Goal: Transaction & Acquisition: Purchase product/service

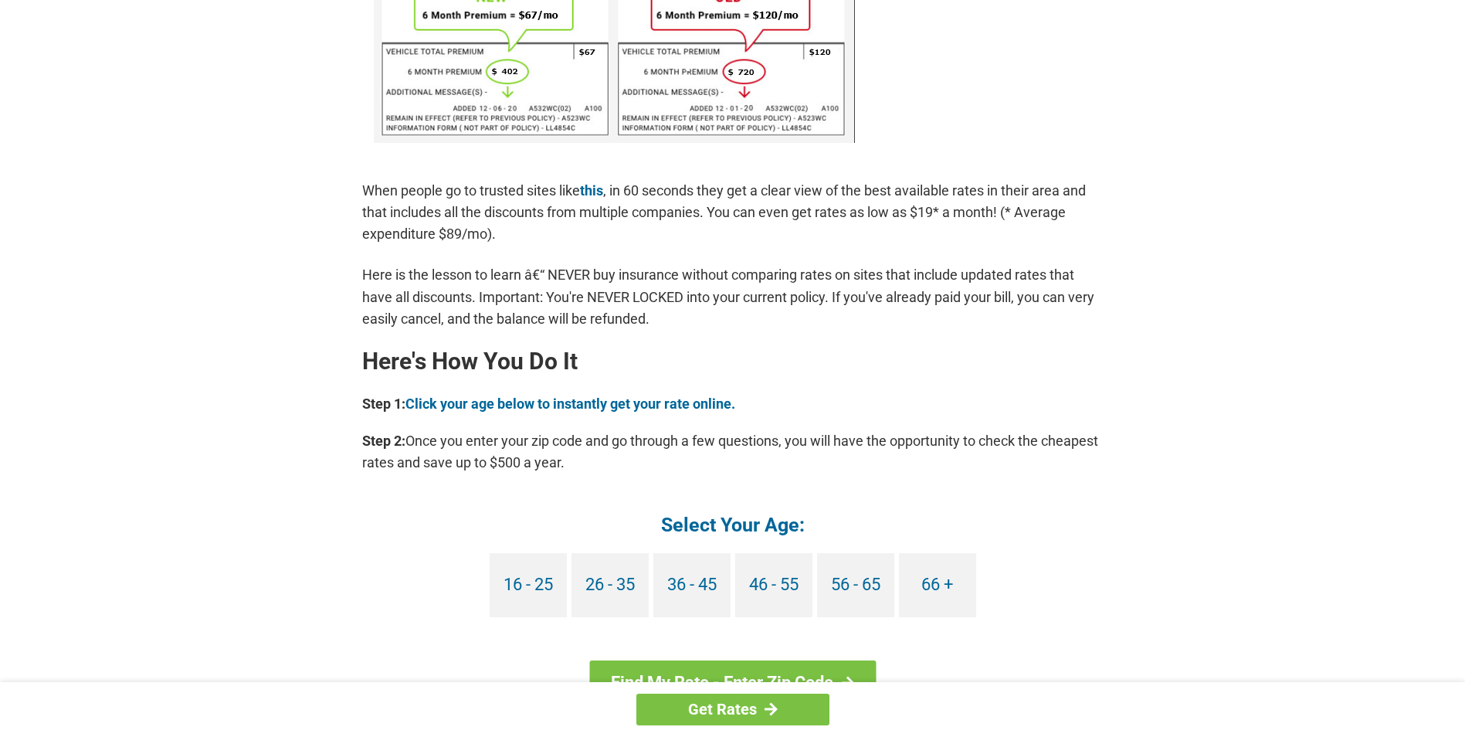
scroll to position [1159, 0]
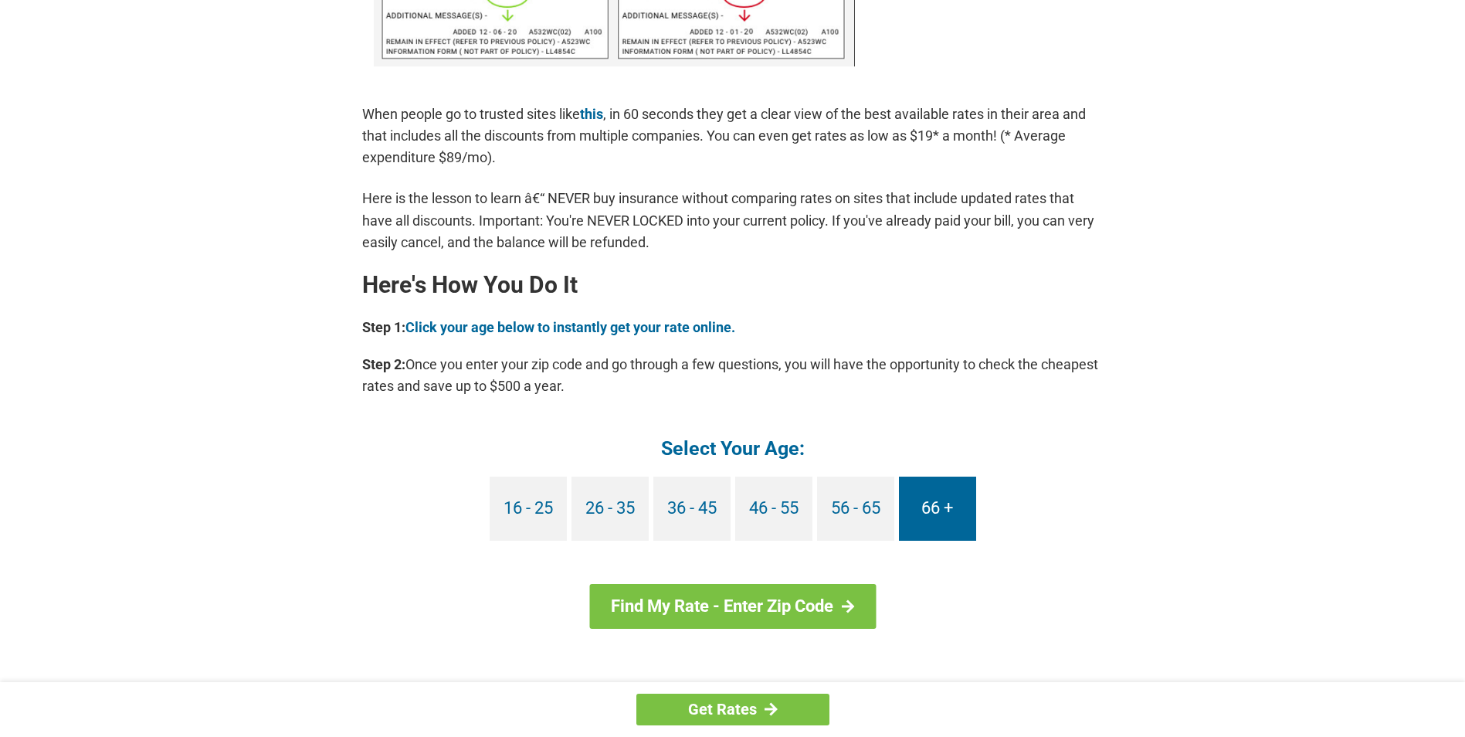
click at [932, 506] on link "66 +" at bounding box center [937, 509] width 77 height 64
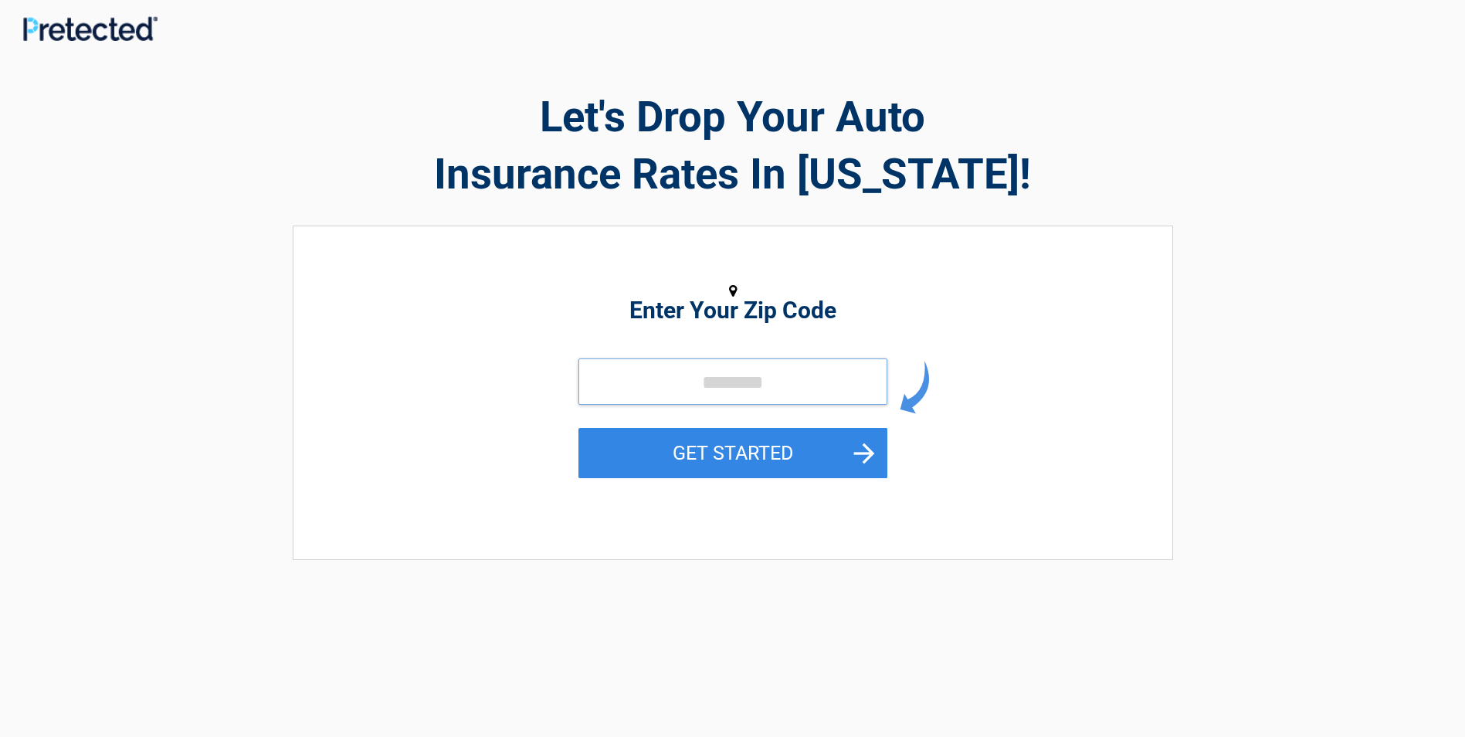
click at [793, 398] on input "tel" at bounding box center [733, 381] width 309 height 46
type input "*****"
click at [793, 460] on button "GET STARTED" at bounding box center [733, 453] width 309 height 50
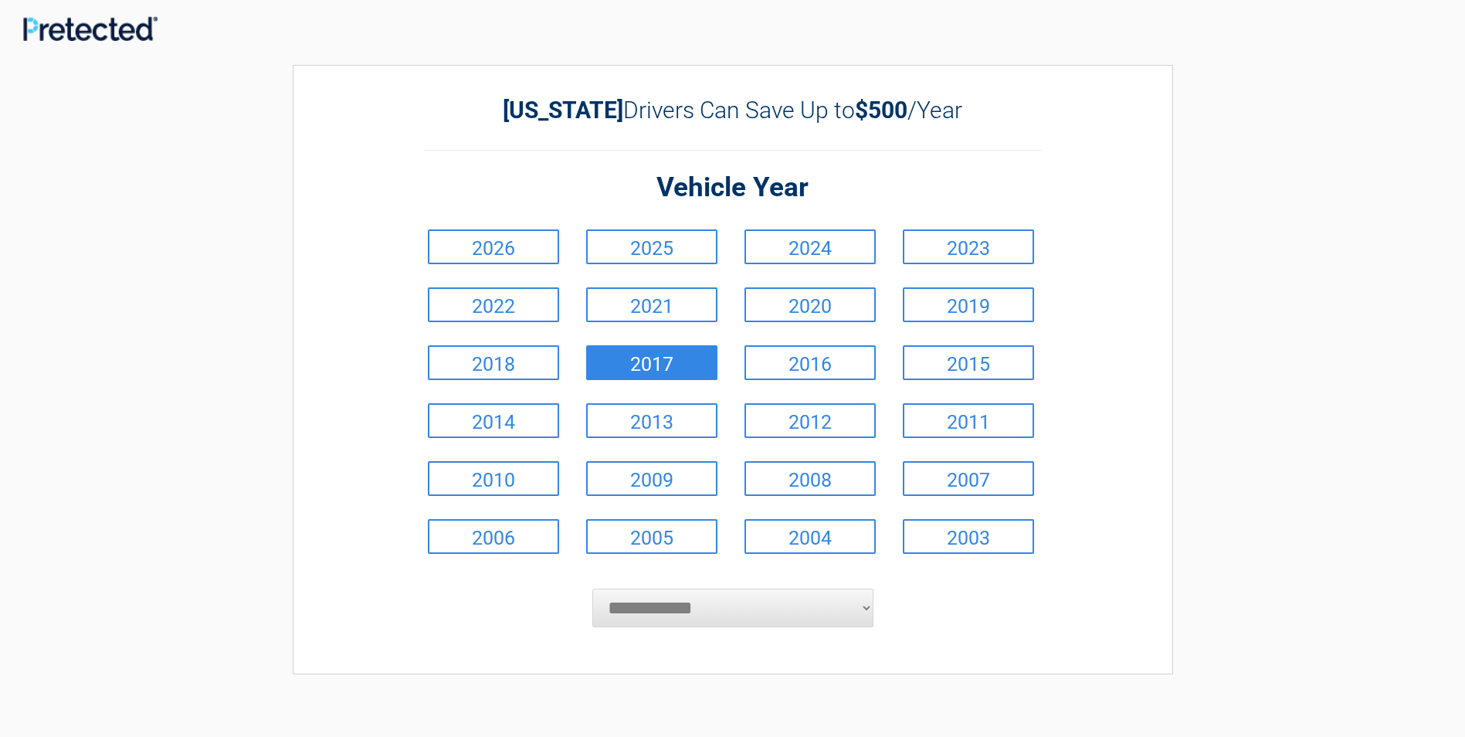
click at [708, 365] on link "2017" at bounding box center [651, 362] width 131 height 35
